Goal: Navigation & Orientation: Find specific page/section

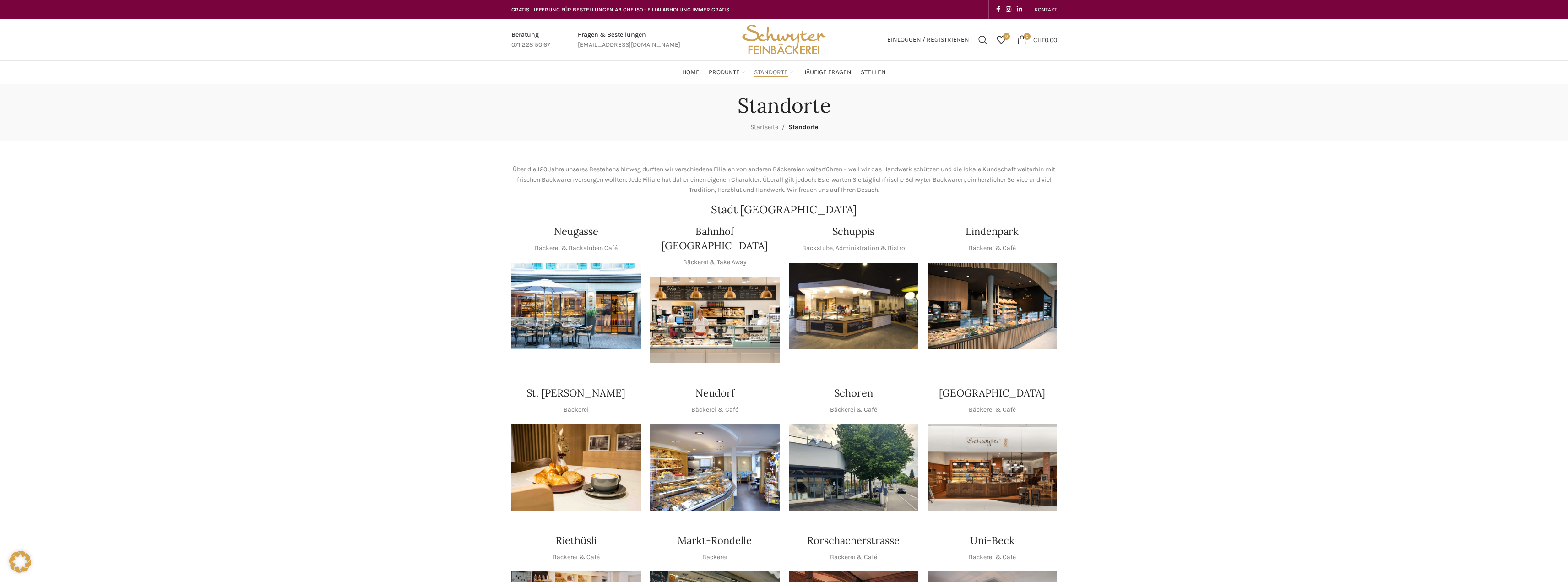
click at [928, 356] on div at bounding box center [992, 356] width 129 height 0
click at [900, 320] on img "1 / 1" at bounding box center [853, 306] width 129 height 86
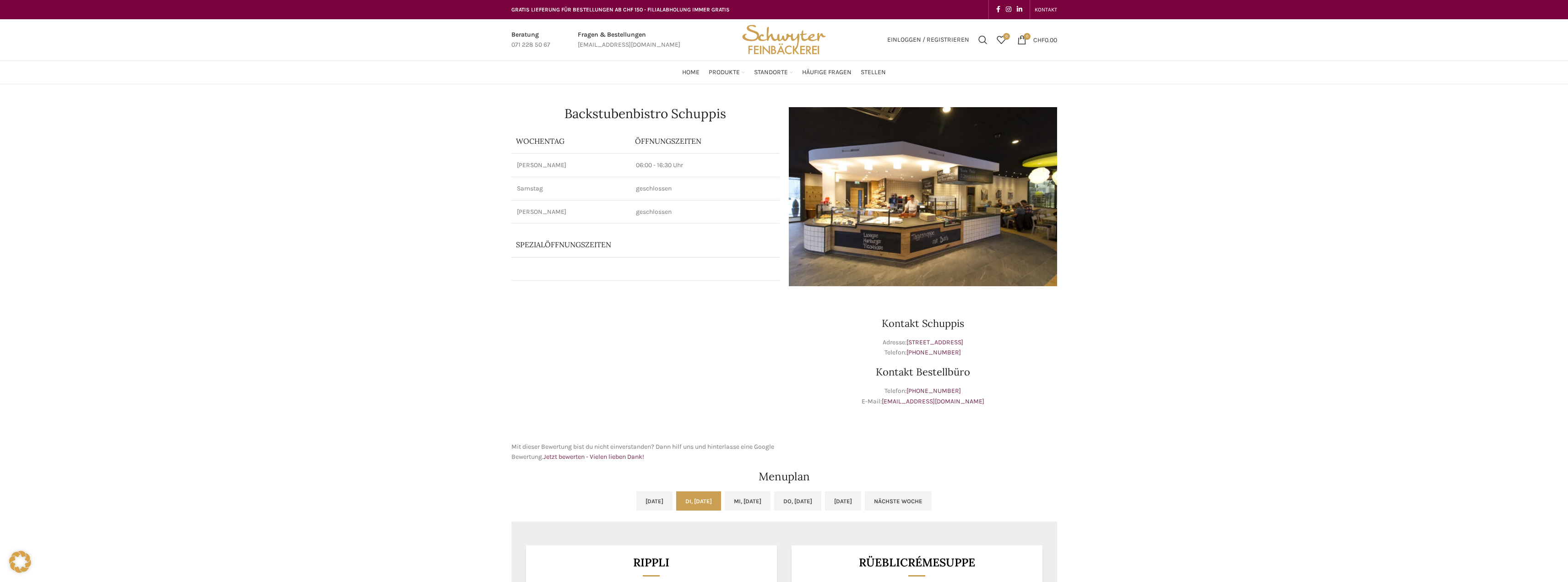
scroll to position [244, 0]
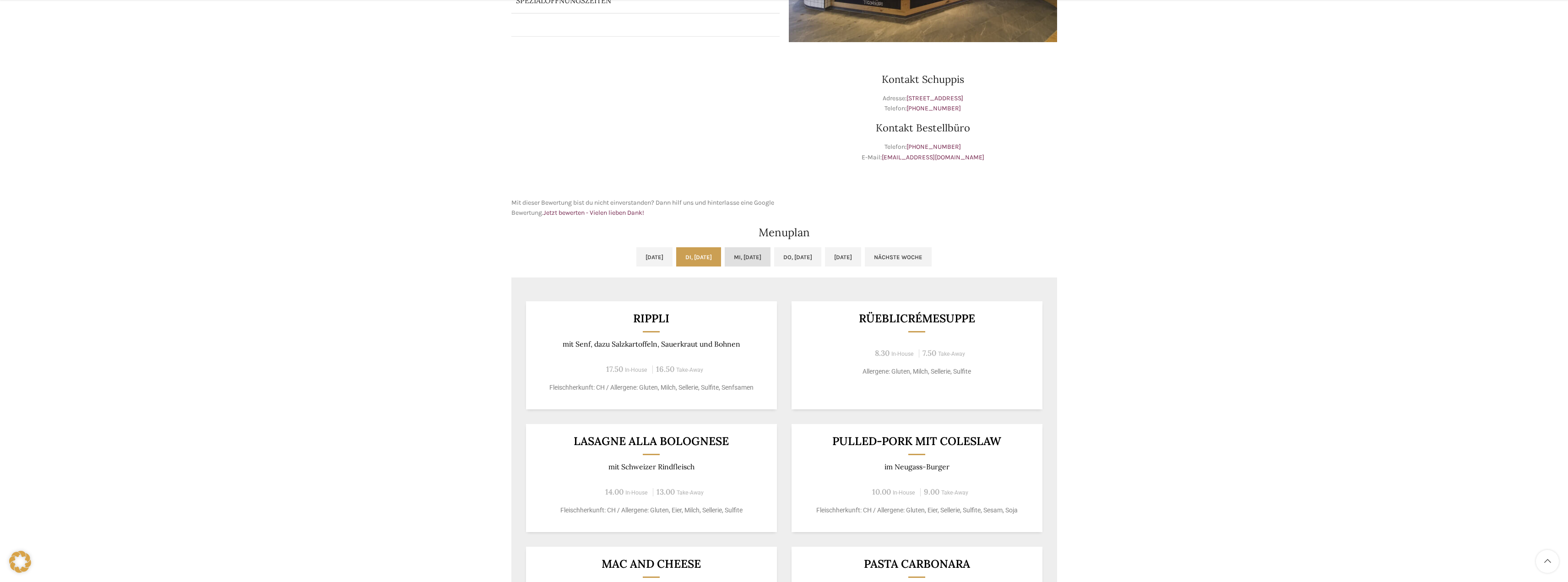
click at [734, 255] on link "Mi, 01.10.2025" at bounding box center [747, 256] width 46 height 19
